Goal: Transaction & Acquisition: Purchase product/service

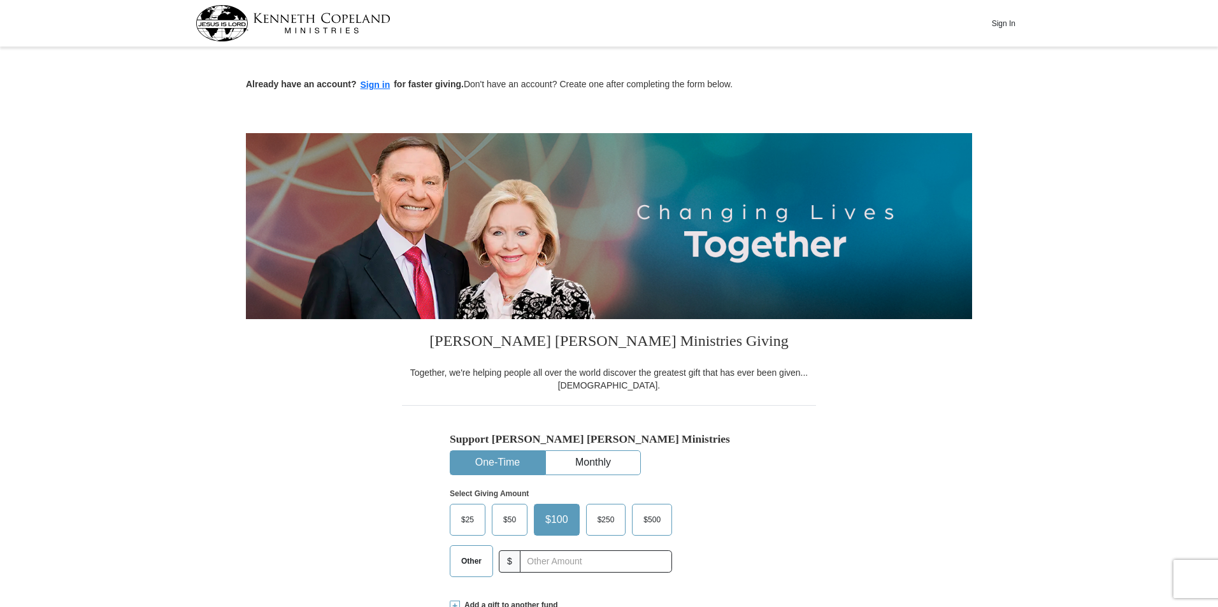
click at [471, 515] on span "$25" at bounding box center [467, 519] width 25 height 19
click at [0, 0] on input "$25" at bounding box center [0, 0] width 0 height 0
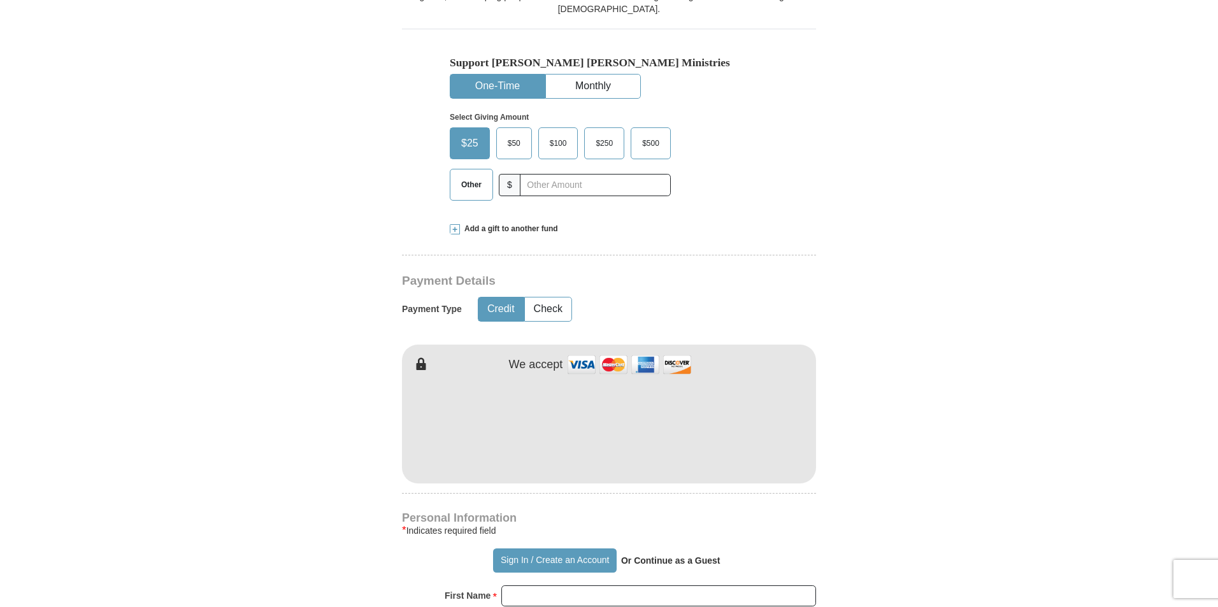
scroll to position [382, 0]
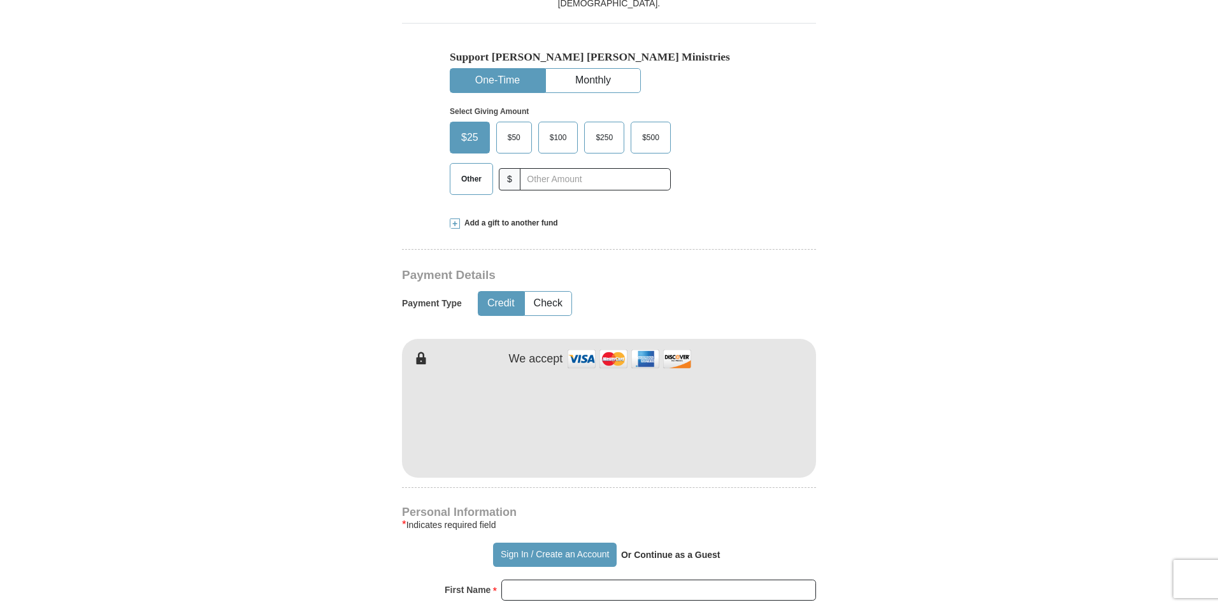
click at [710, 262] on div "[PERSON_NAME] [PERSON_NAME] Ministries Giving Together, we're helping people al…" at bounding box center [609, 584] width 414 height 1294
click at [885, 224] on form "Already have an account? Sign in for faster giving. Don't have an account? Crea…" at bounding box center [609, 450] width 726 height 1563
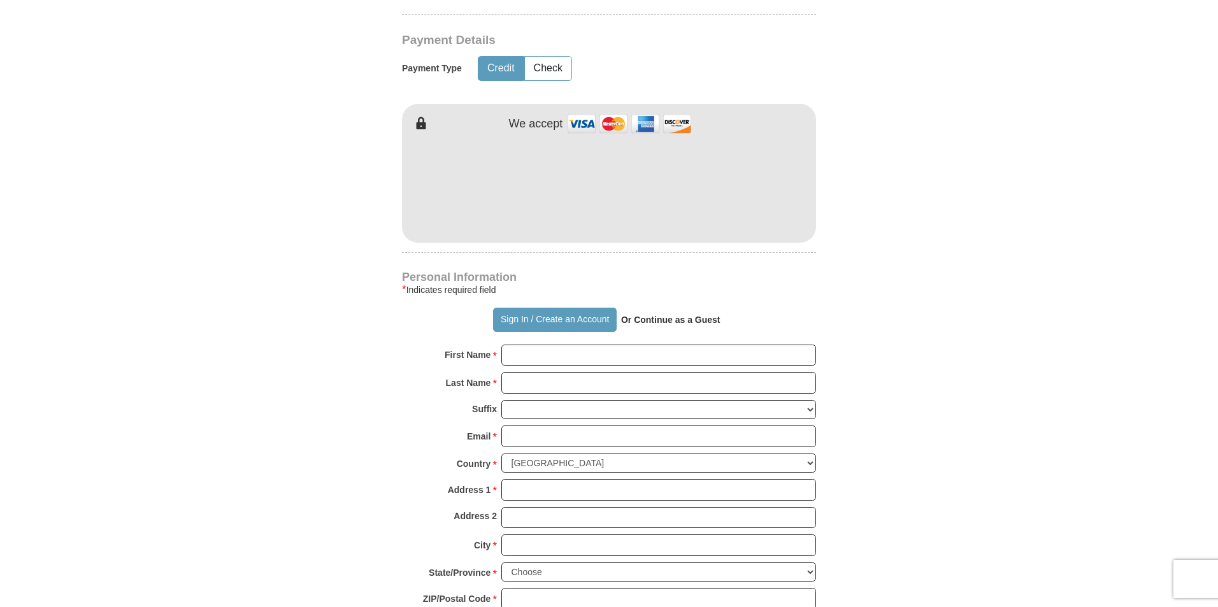
scroll to position [637, 0]
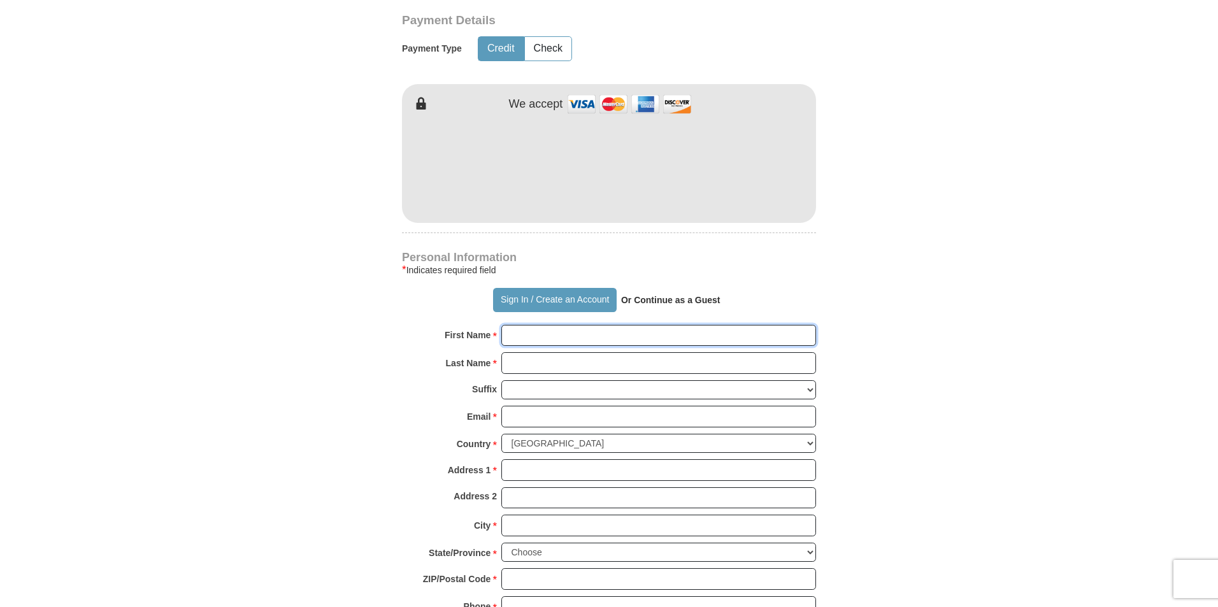
click at [522, 340] on input "First Name *" at bounding box center [658, 336] width 315 height 22
type input "[PERSON_NAME]"
click at [522, 361] on input "Last Name *" at bounding box center [658, 363] width 315 height 22
type input "[PERSON_NAME]"
click at [531, 415] on input "Email *" at bounding box center [658, 417] width 315 height 22
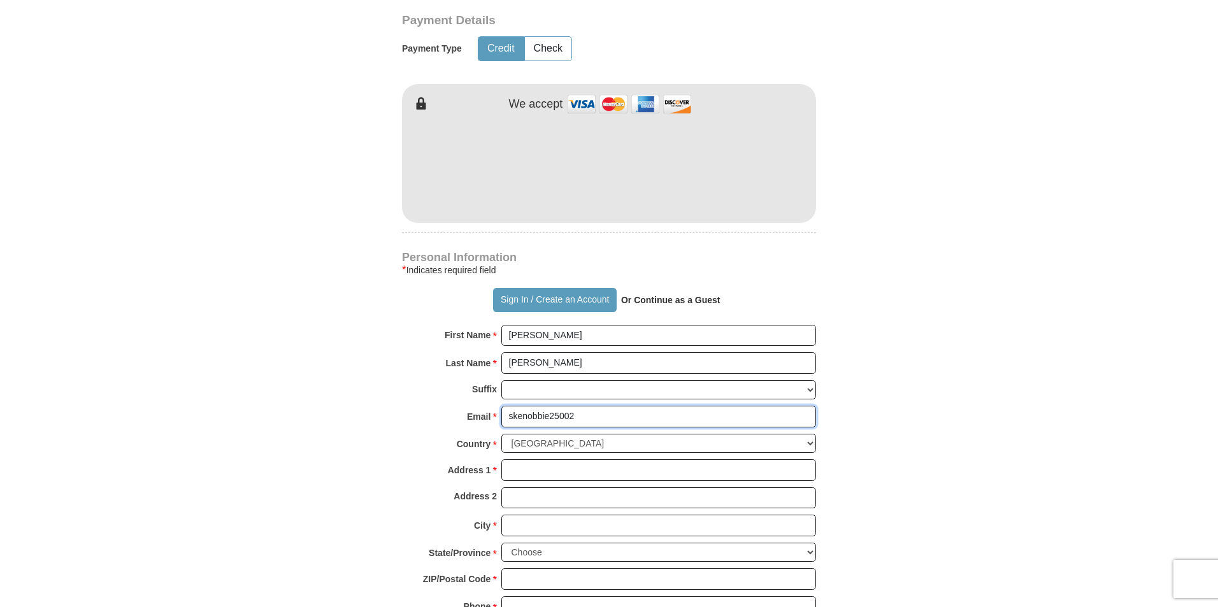
click at [556, 415] on input "skenobbie25002" at bounding box center [658, 417] width 315 height 22
click at [573, 416] on input "skenobbie2002" at bounding box center [658, 417] width 315 height 22
type input "[EMAIL_ADDRESS][DOMAIN_NAME]"
click at [516, 478] on input "Address 1 *" at bounding box center [658, 470] width 315 height 22
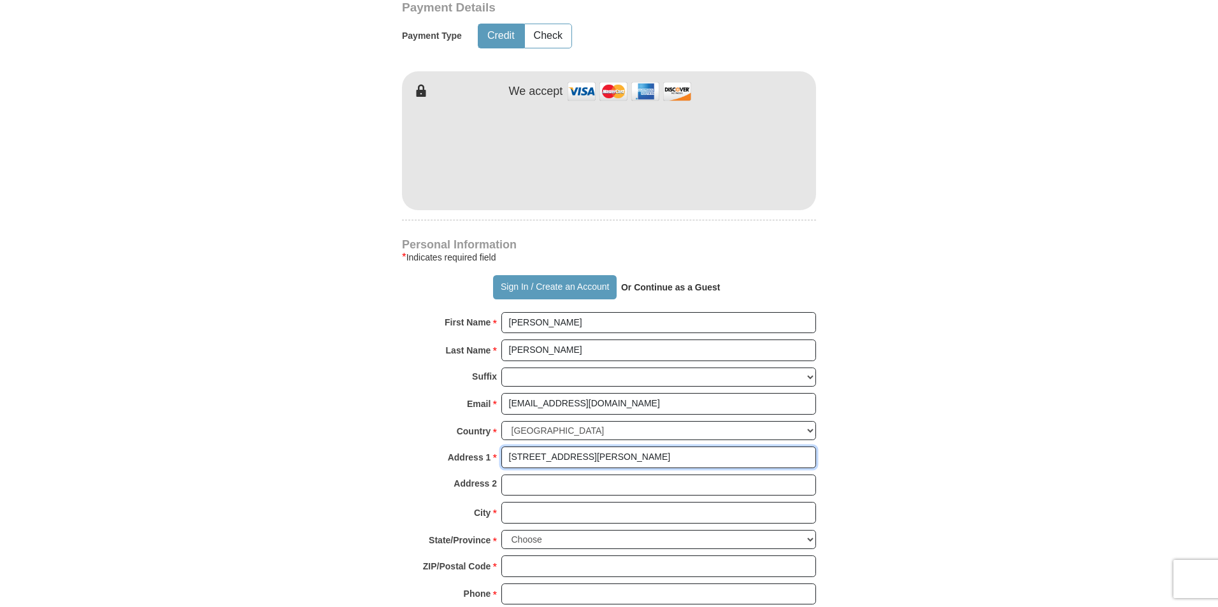
scroll to position [828, 0]
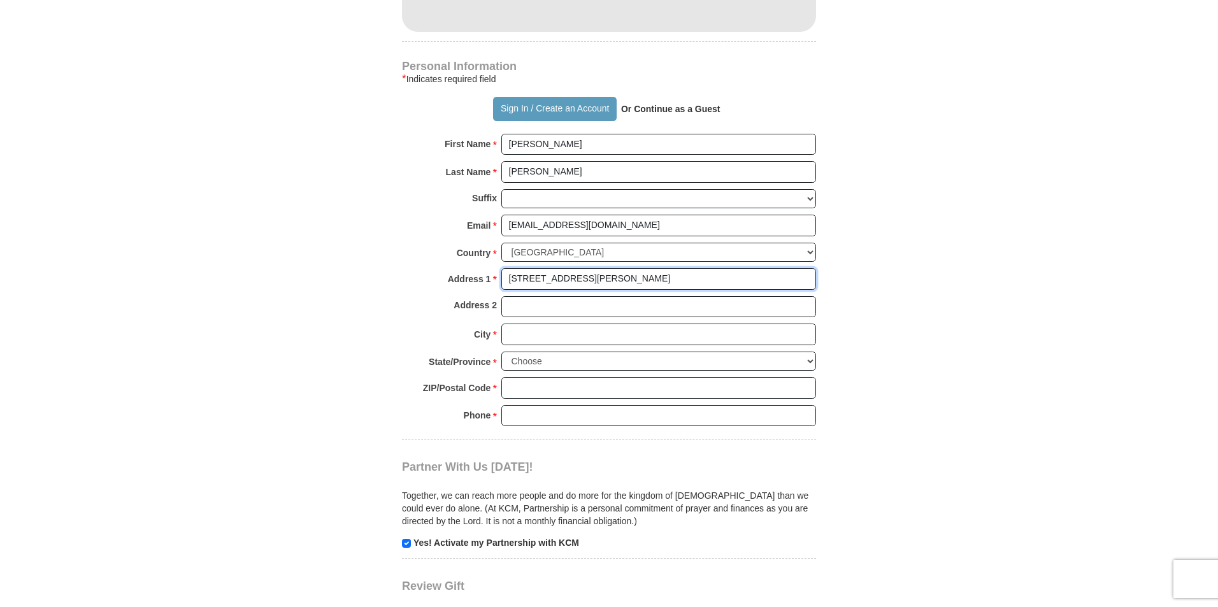
type input "[STREET_ADDRESS][PERSON_NAME]"
click at [536, 333] on input "City *" at bounding box center [658, 335] width 315 height 22
type input "Isleton"
click at [534, 364] on select "Choose [US_STATE] [US_STATE] [US_STATE] [US_STATE] [US_STATE] Armed Forces Amer…" at bounding box center [658, 362] width 315 height 20
select select "CA"
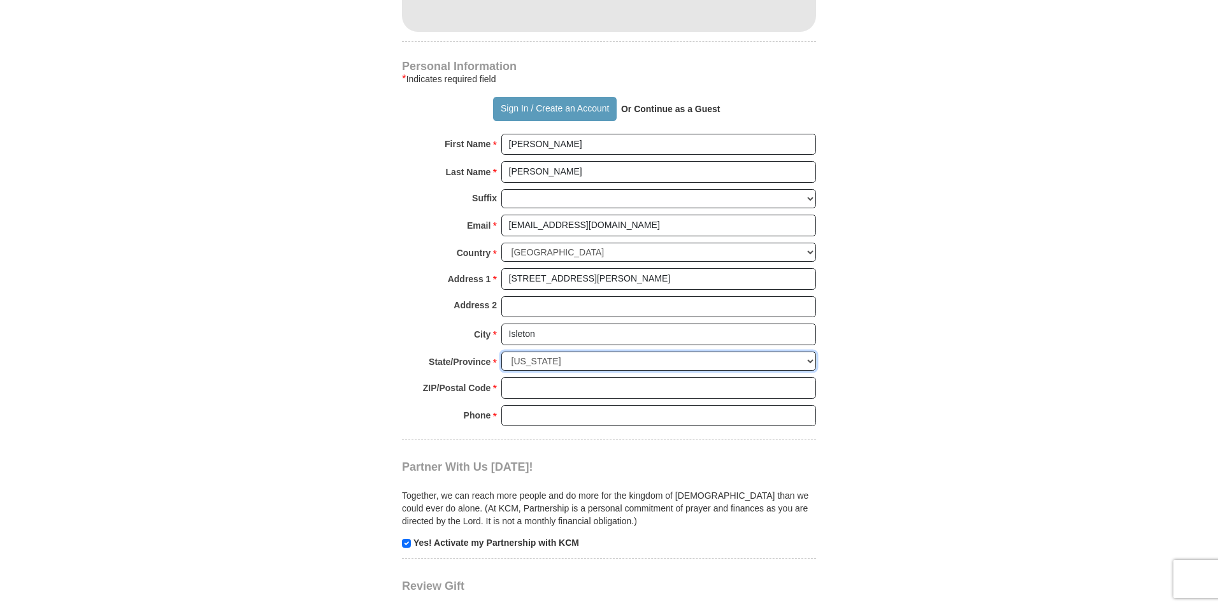
click at [501, 352] on select "Choose [US_STATE] [US_STATE] [US_STATE] [US_STATE] [US_STATE] Armed Forces Amer…" at bounding box center [658, 362] width 315 height 20
click at [522, 391] on input "ZIP/Postal Code *" at bounding box center [658, 388] width 315 height 22
type input "95641"
click at [536, 423] on input "Phone * *" at bounding box center [658, 416] width 315 height 22
type input "3"
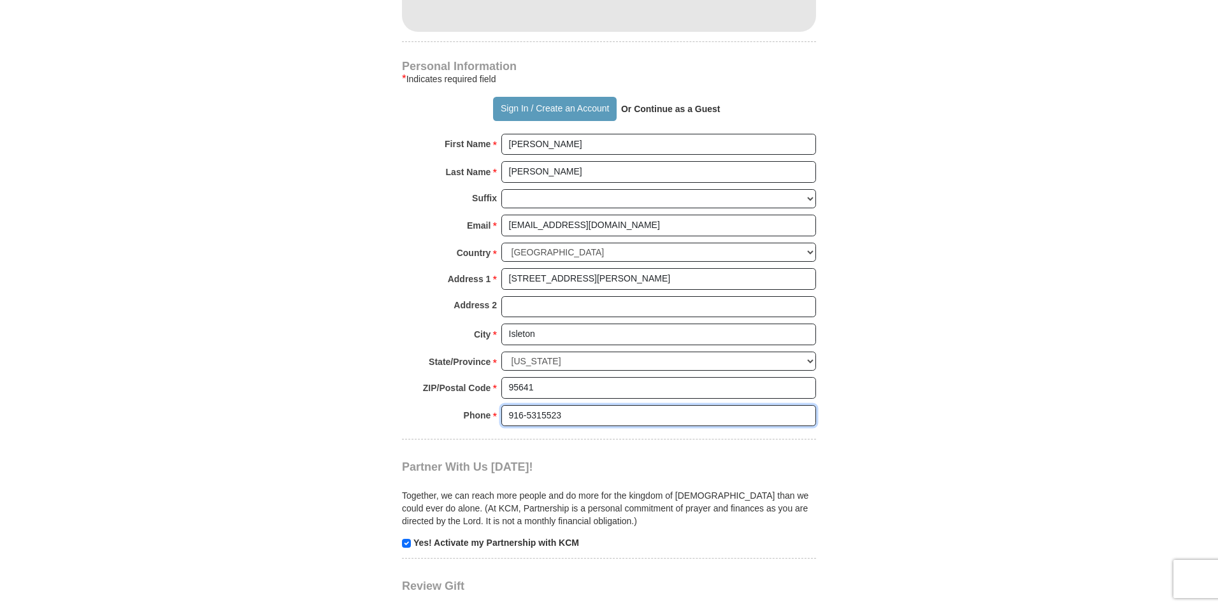
click at [542, 415] on input "916-5315523" at bounding box center [658, 416] width 315 height 22
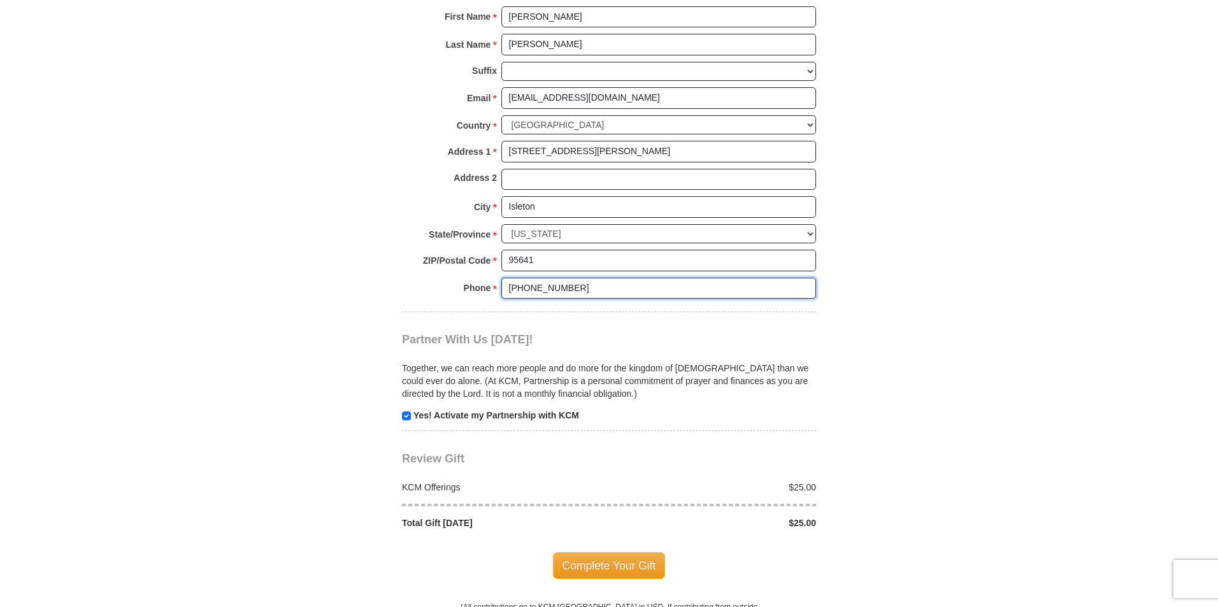
scroll to position [1274, 0]
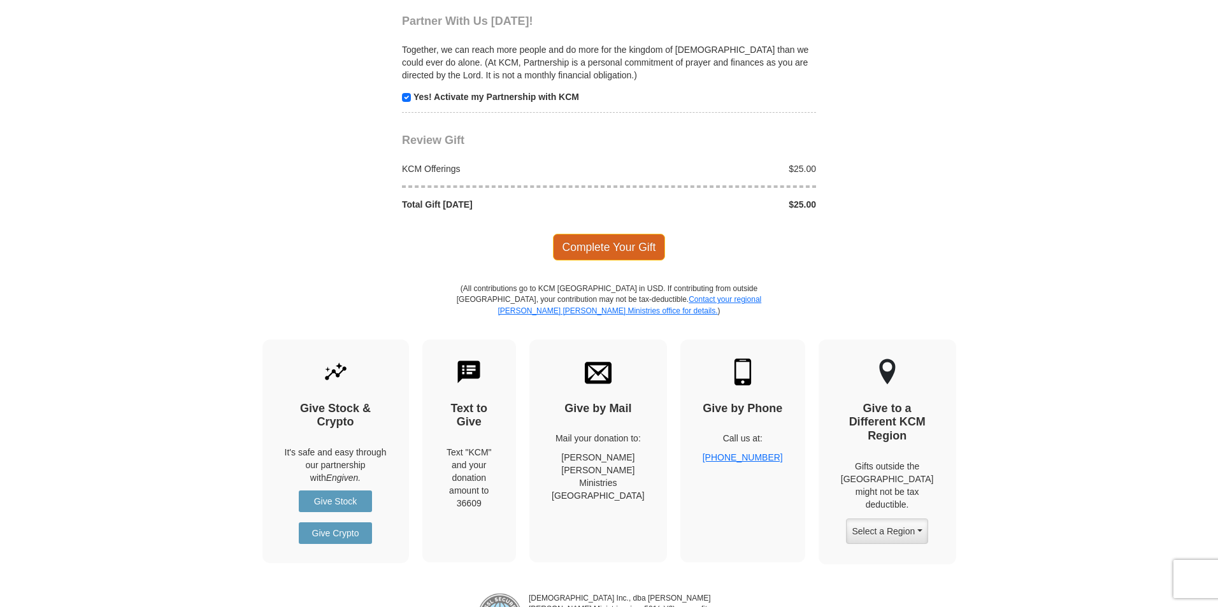
type input "[PHONE_NUMBER]"
click at [586, 250] on span "Complete Your Gift" at bounding box center [609, 247] width 113 height 27
